Goal: Transaction & Acquisition: Purchase product/service

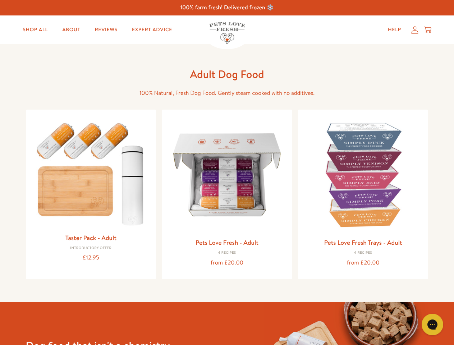
click at [432, 324] on icon "Gorgias live chat" at bounding box center [432, 324] width 7 height 7
